Goal: Information Seeking & Learning: Learn about a topic

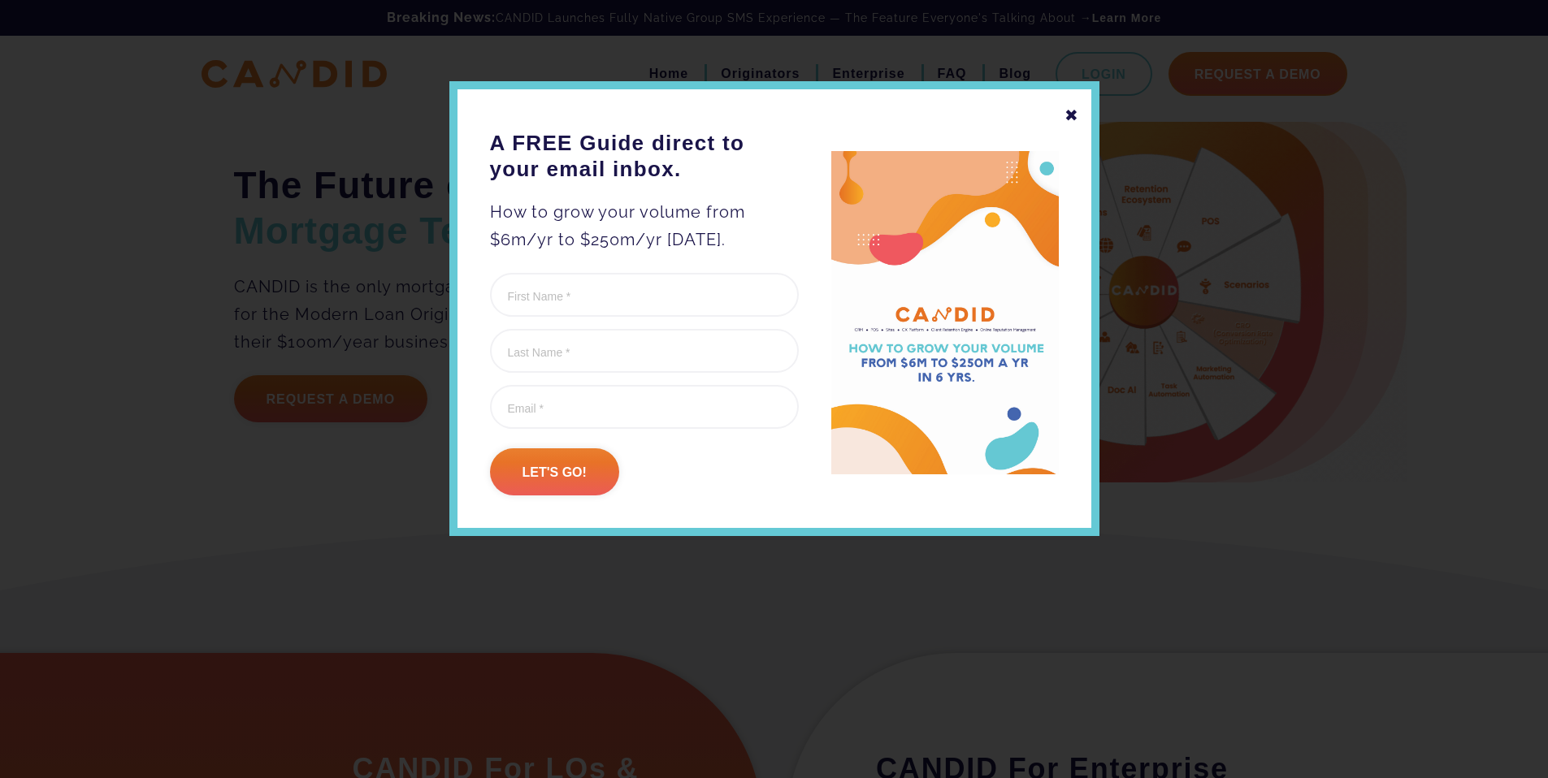
click at [1068, 115] on div "✖" at bounding box center [1071, 116] width 15 height 28
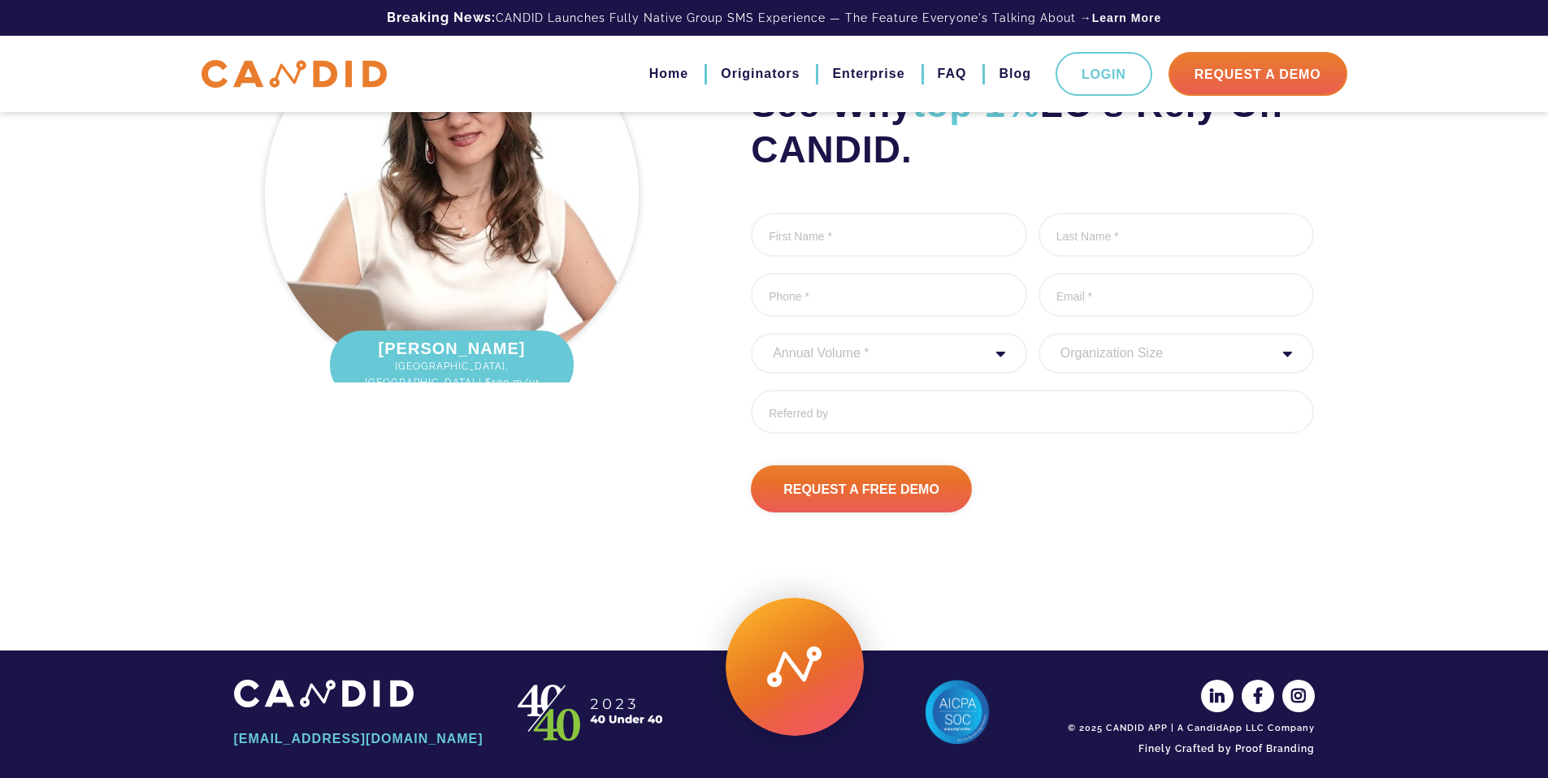
scroll to position [2086, 0]
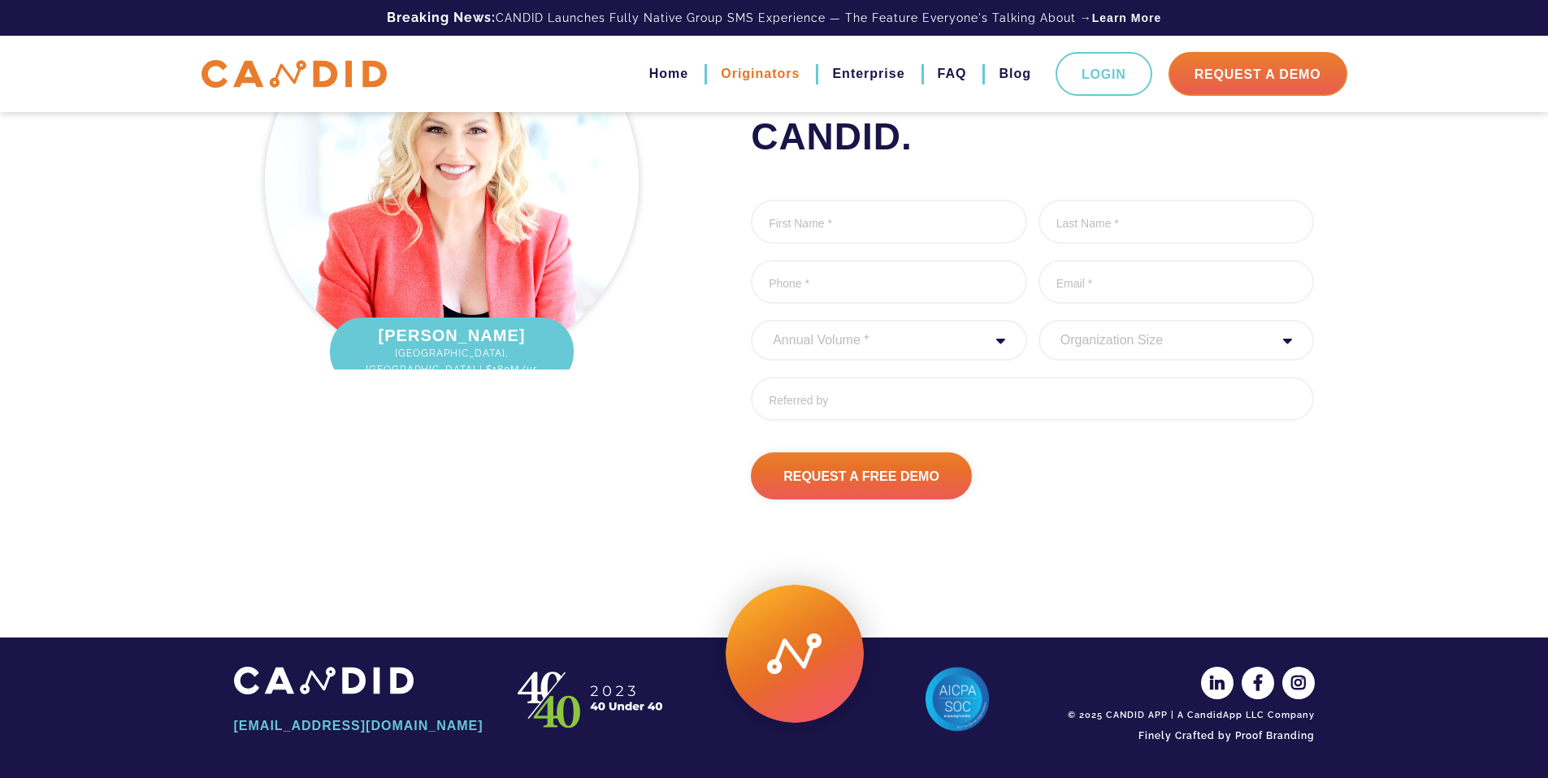
click at [776, 73] on link "Originators" at bounding box center [760, 74] width 79 height 28
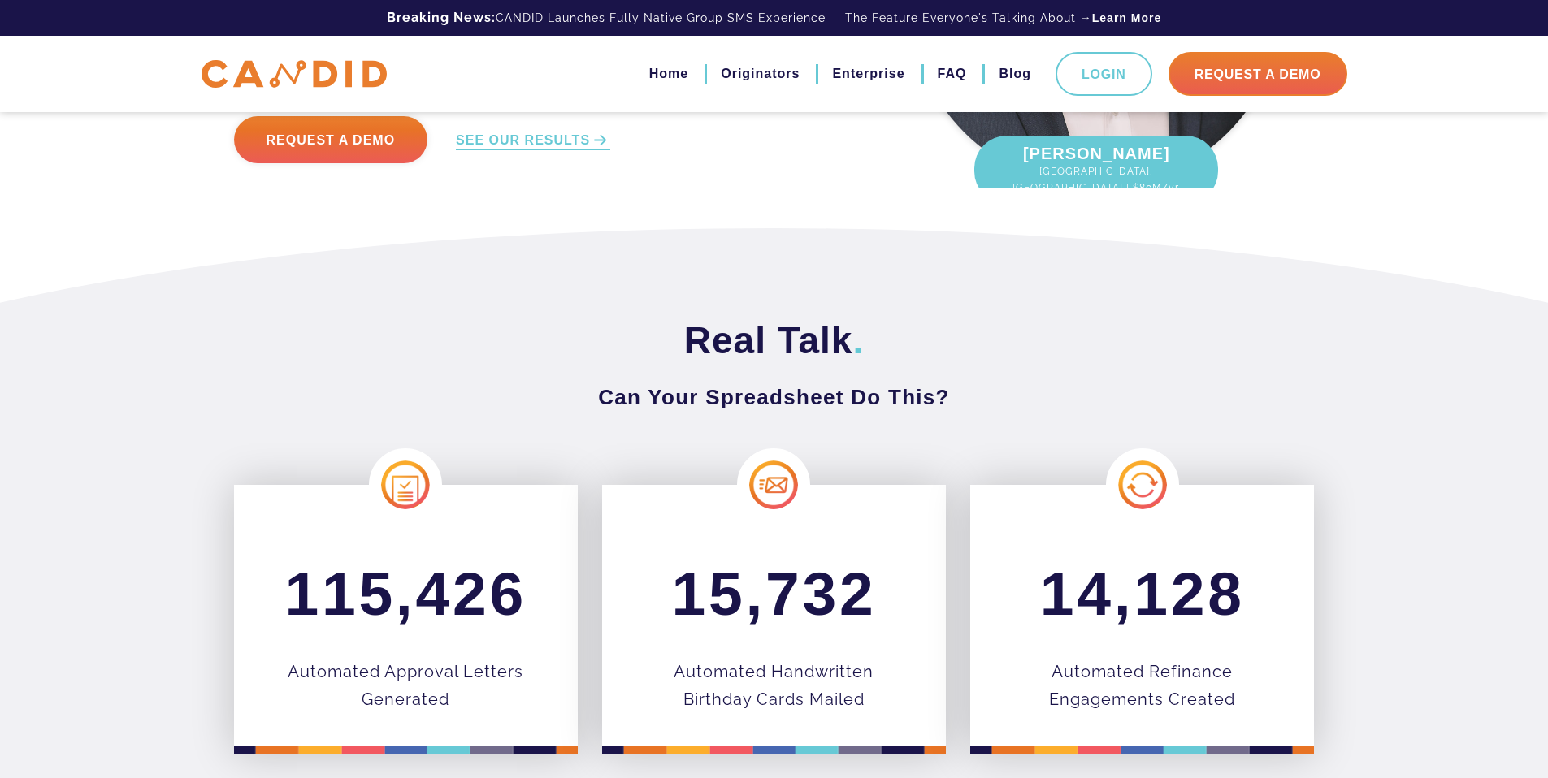
scroll to position [825, 0]
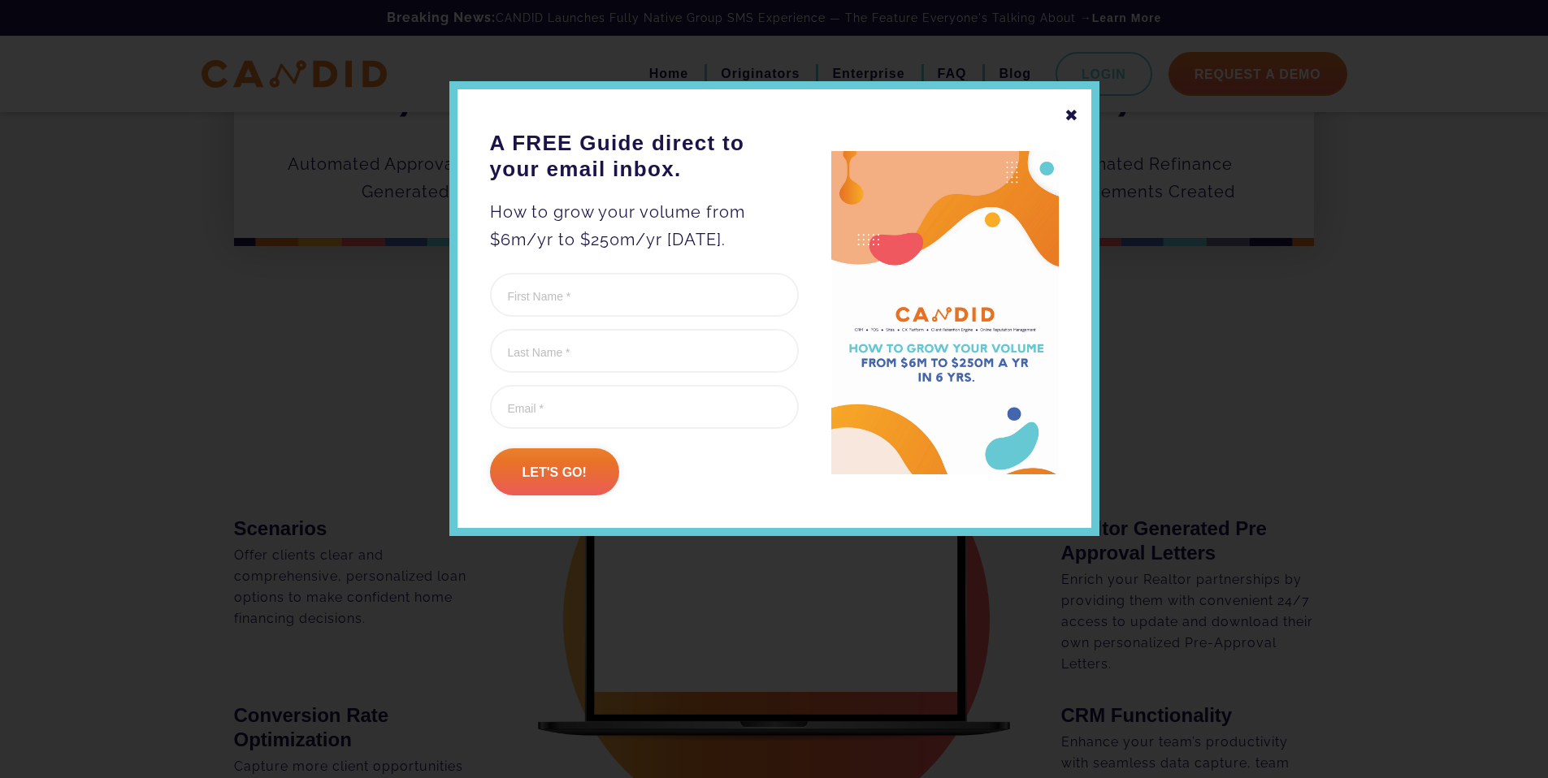
click at [1073, 114] on div "✖" at bounding box center [1071, 116] width 15 height 28
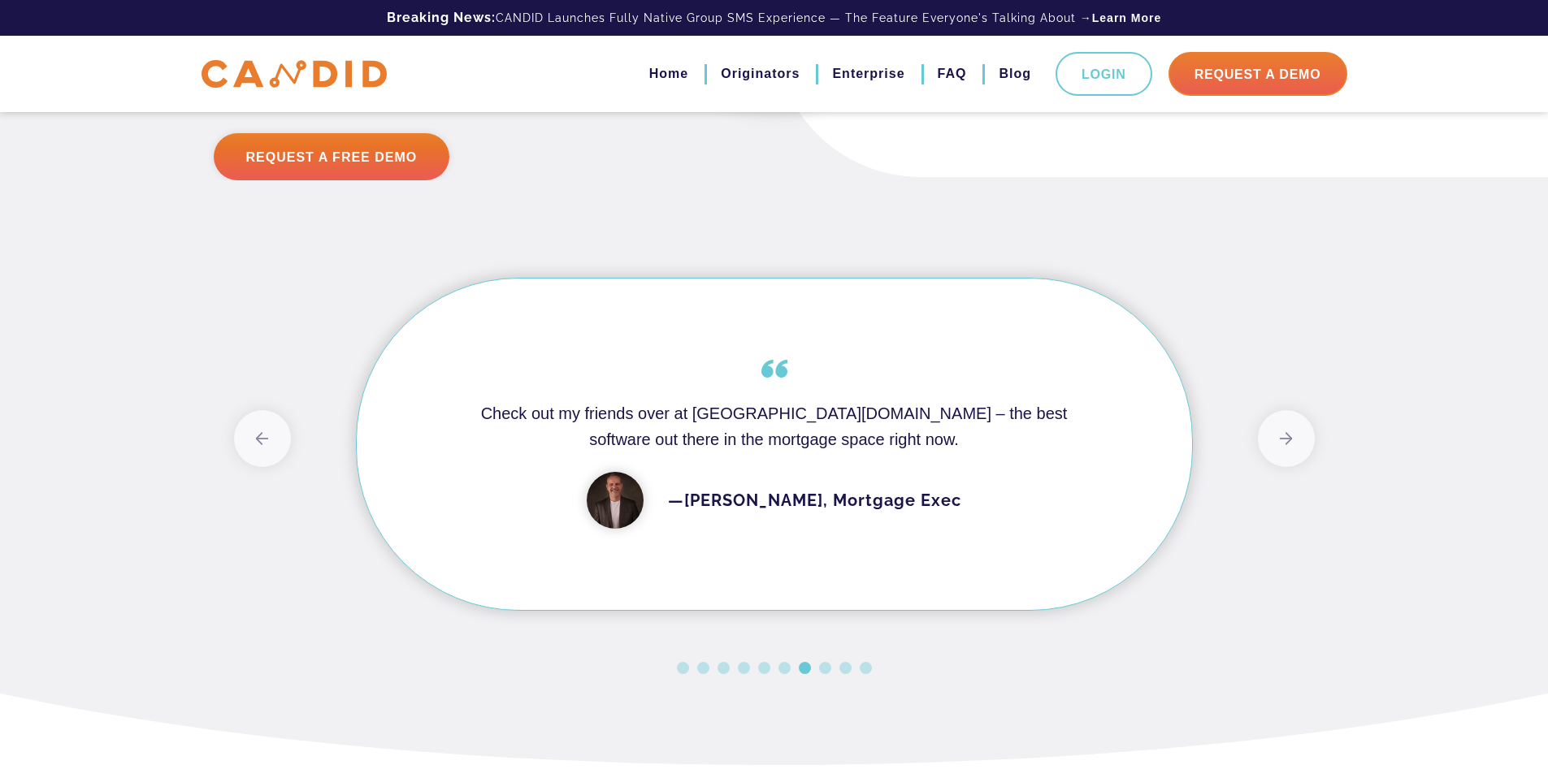
scroll to position [4589, 0]
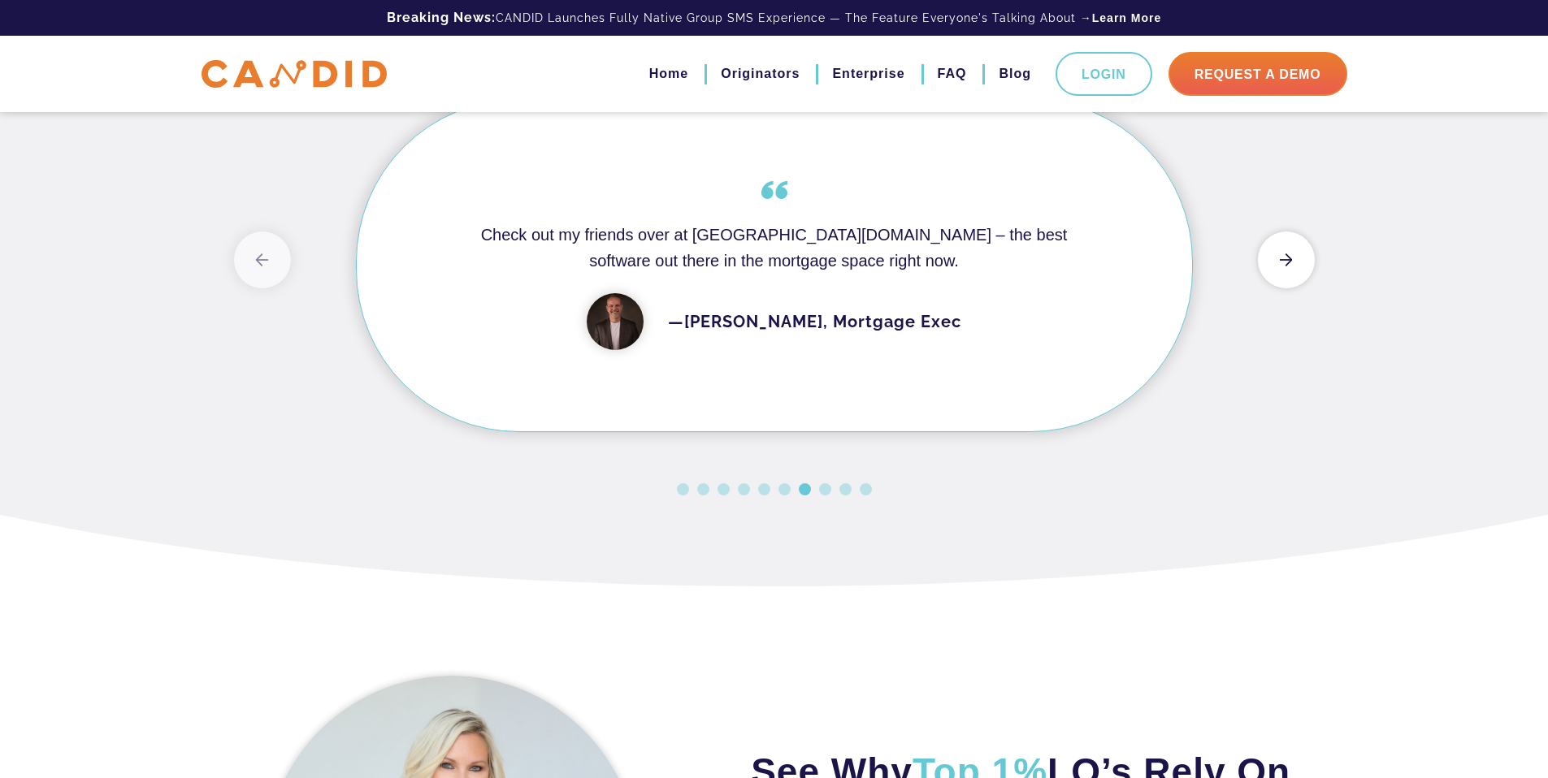
click at [1293, 288] on button "Next" at bounding box center [1286, 260] width 57 height 57
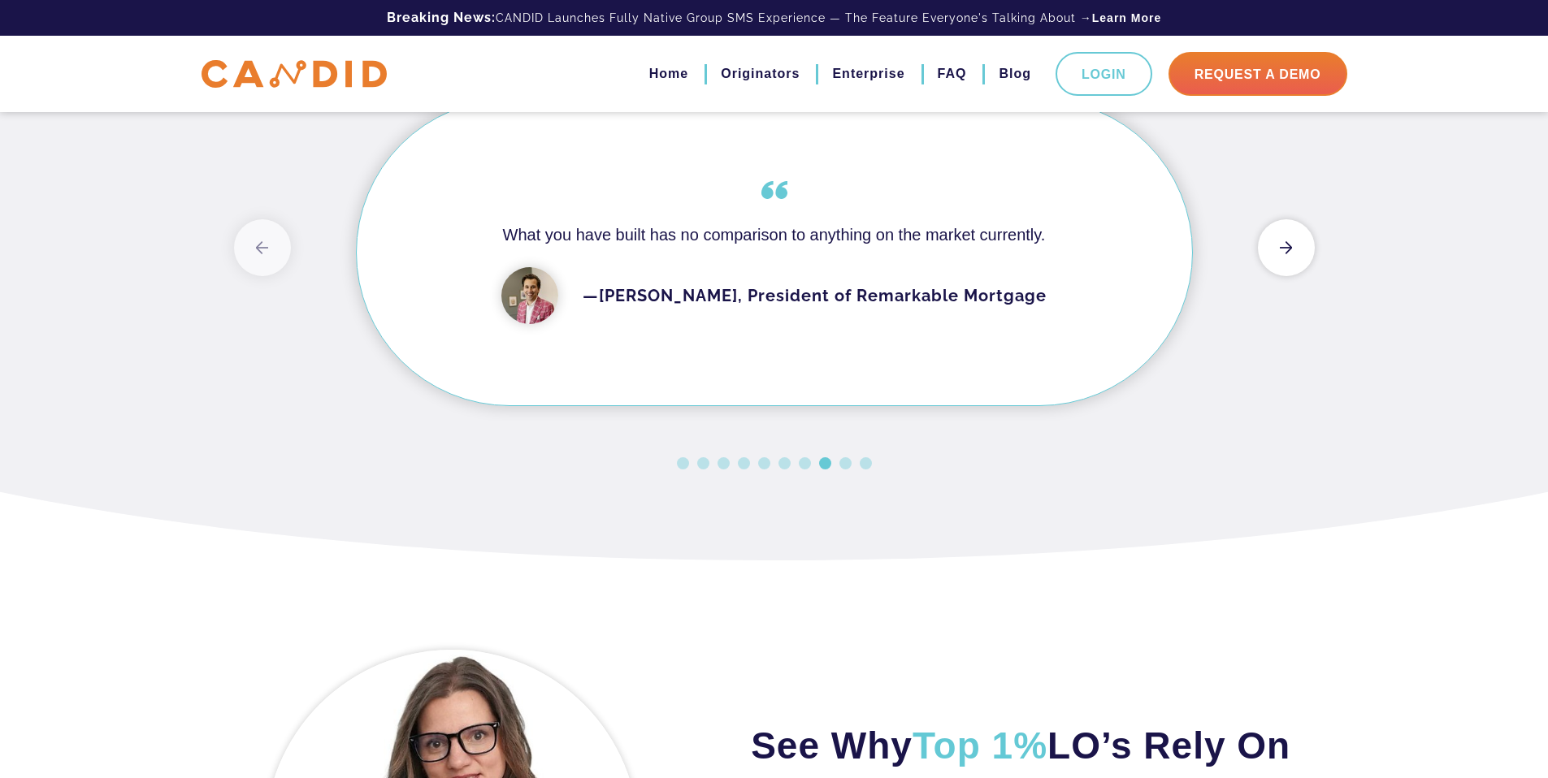
click at [1291, 276] on button "Next" at bounding box center [1286, 247] width 57 height 57
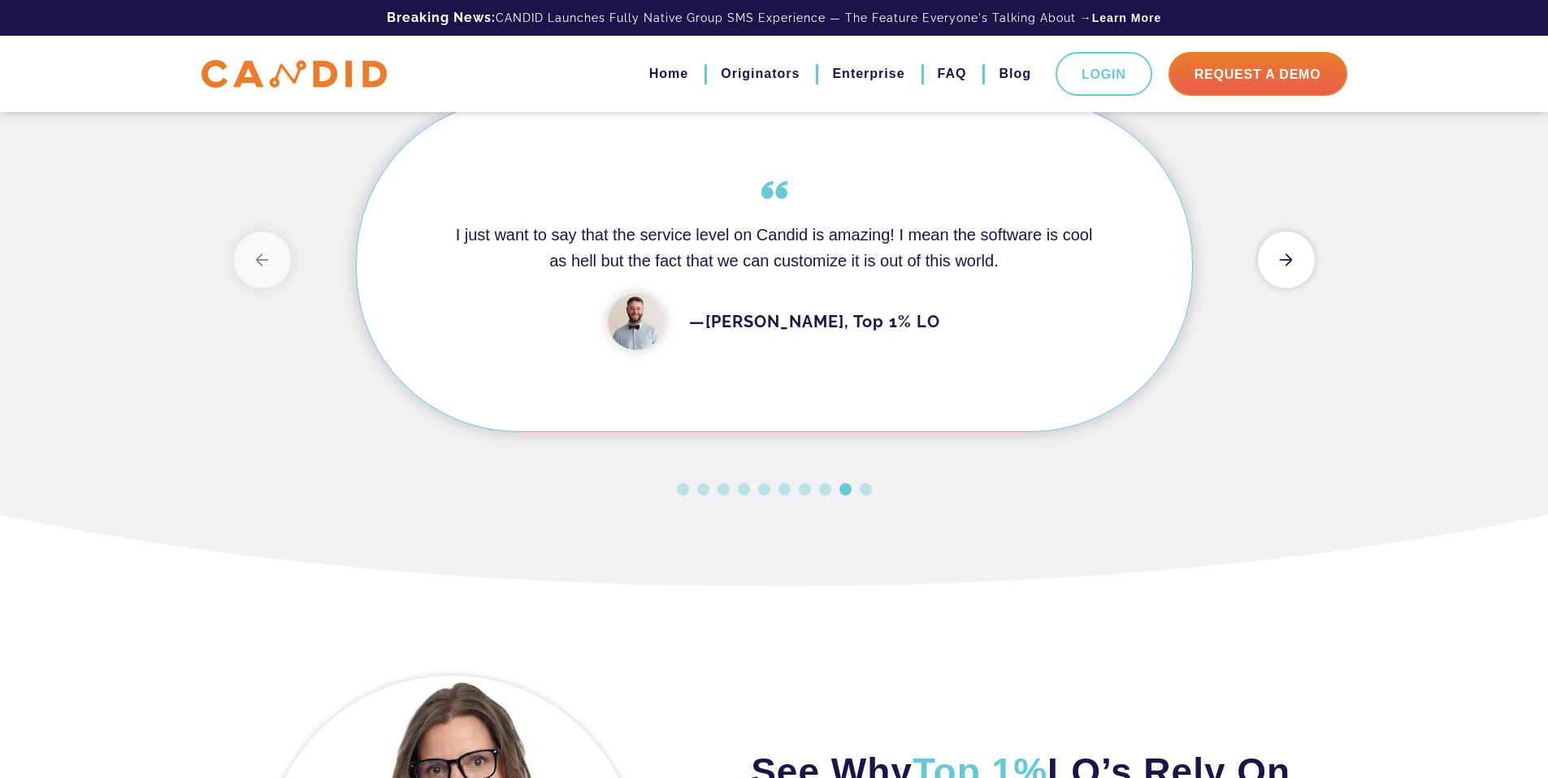
click at [1290, 288] on button "Next" at bounding box center [1286, 260] width 57 height 57
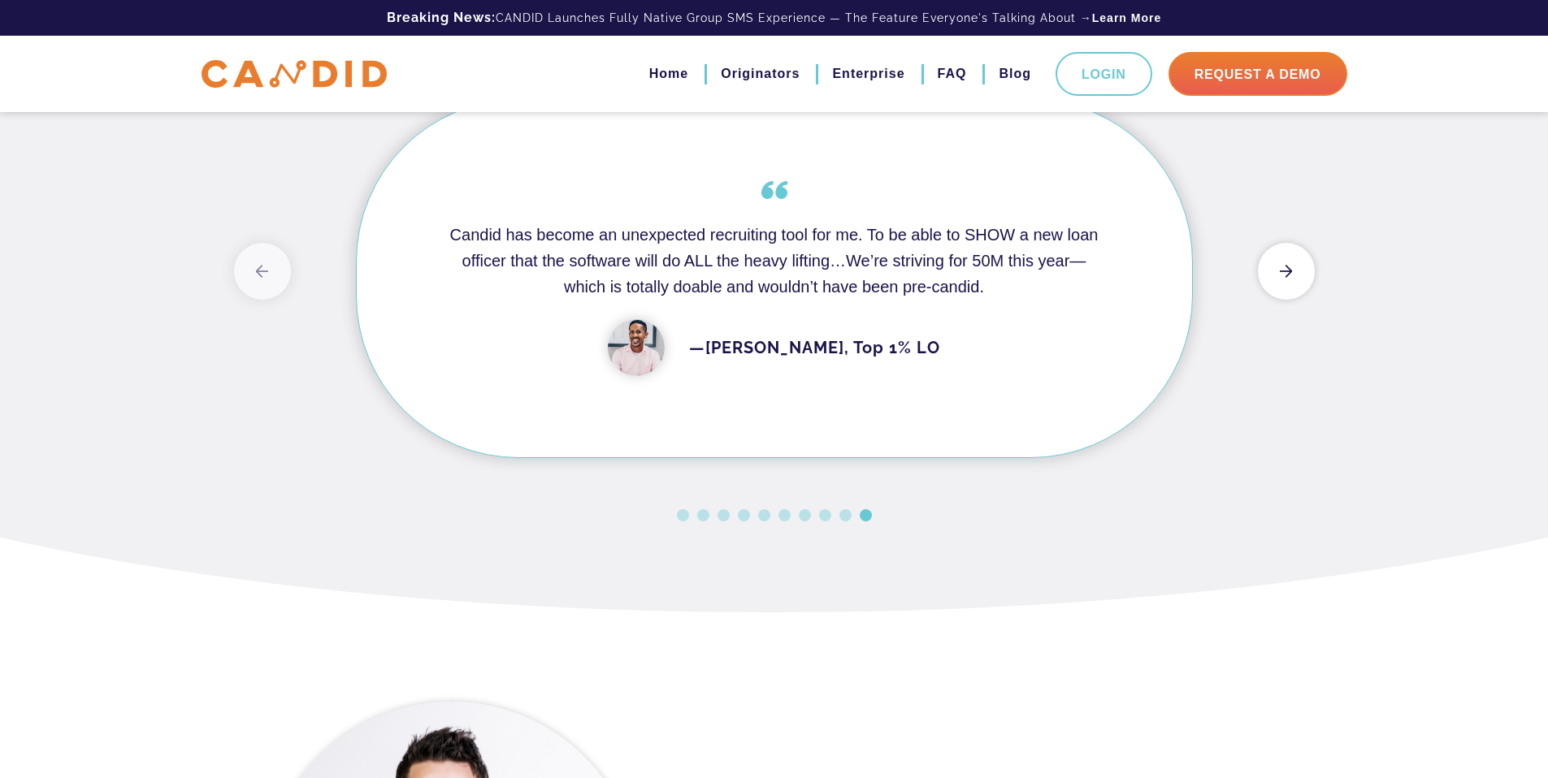
click at [1285, 300] on button "Next" at bounding box center [1286, 271] width 57 height 57
